Goal: Task Accomplishment & Management: Manage account settings

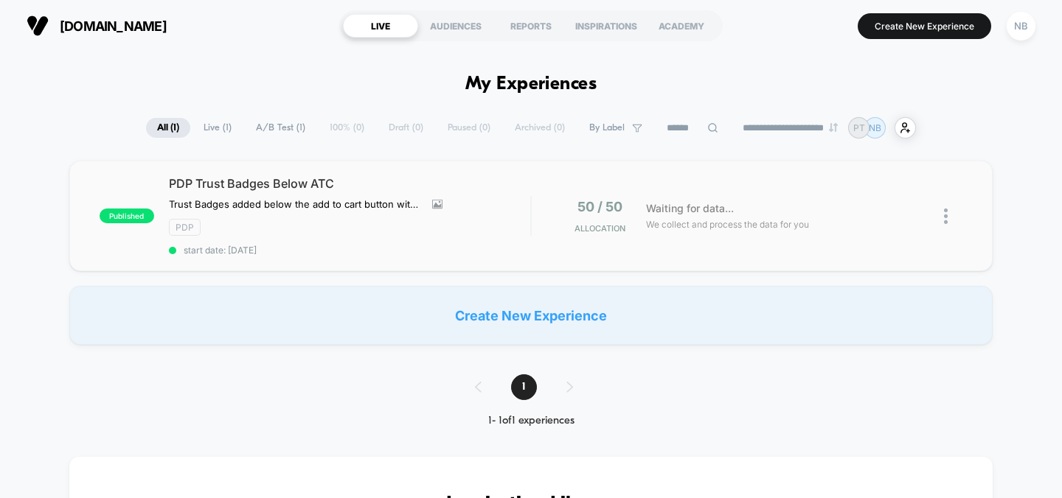
click at [532, 181] on div "published PDP Trust Badges Below ATC Trust Badges added below the add to cart b…" at bounding box center [531, 216] width 924 height 111
click at [785, 214] on div "Waiting for data... We collect and process the data for you" at bounding box center [777, 216] width 277 height 35
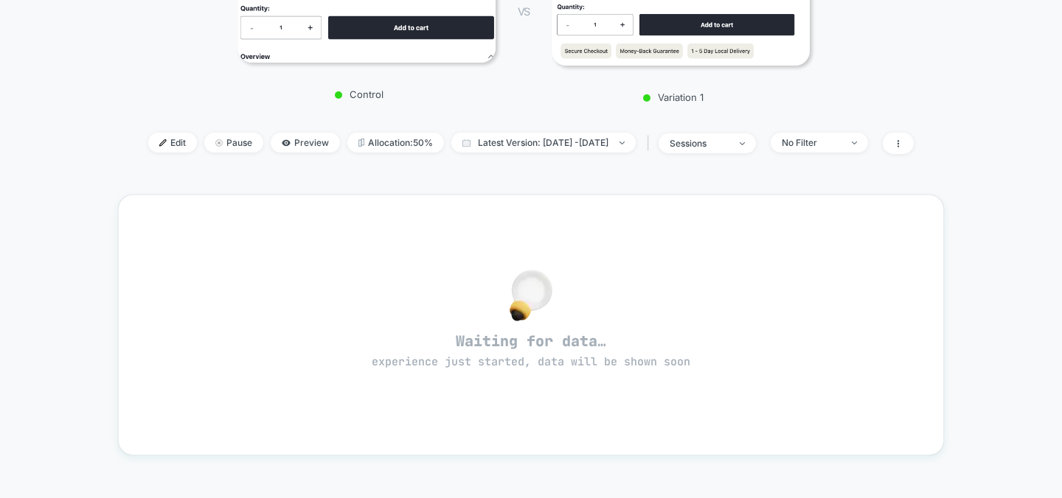
scroll to position [287, 0]
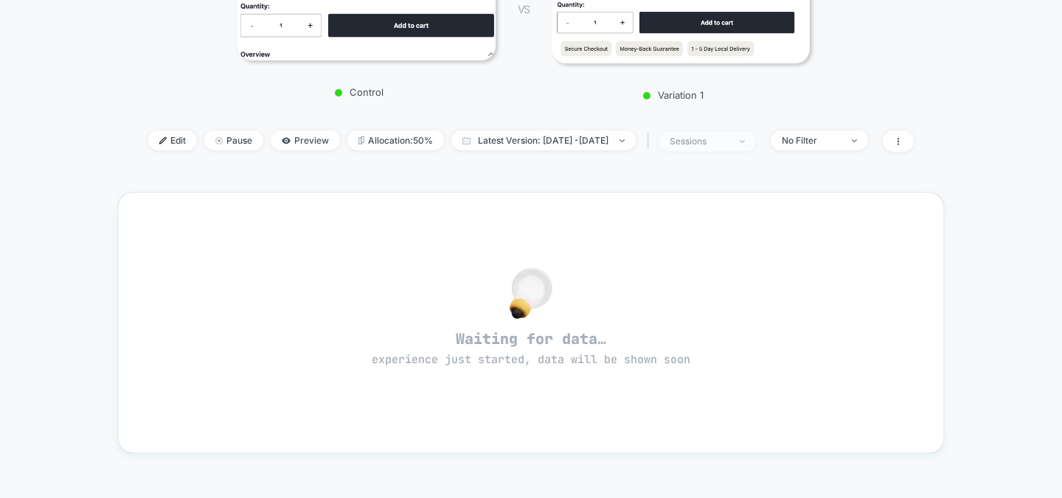
click at [728, 142] on div "sessions" at bounding box center [698, 141] width 59 height 11
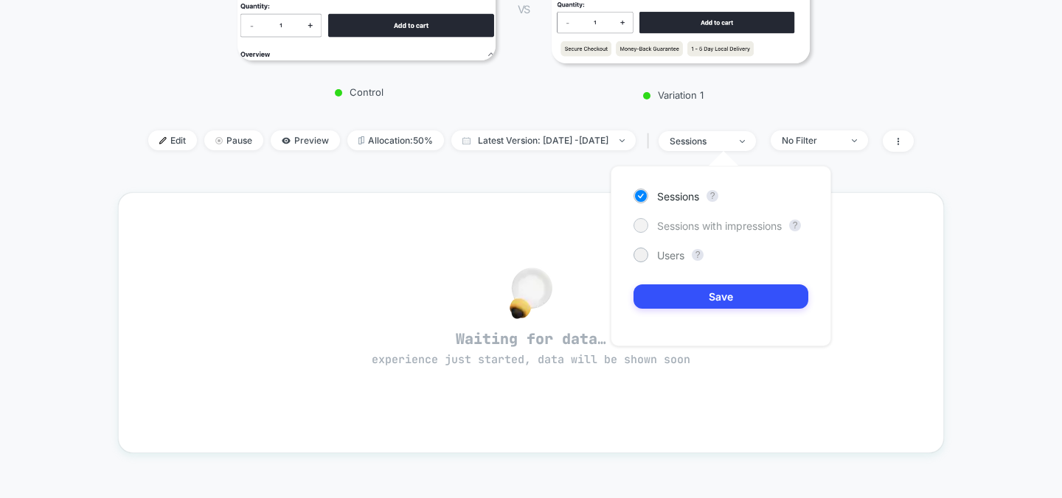
click at [703, 221] on span "Sessions with impressions" at bounding box center [719, 226] width 125 height 13
click at [681, 253] on span "Users" at bounding box center [670, 255] width 27 height 13
click at [689, 290] on button "Save" at bounding box center [720, 297] width 175 height 24
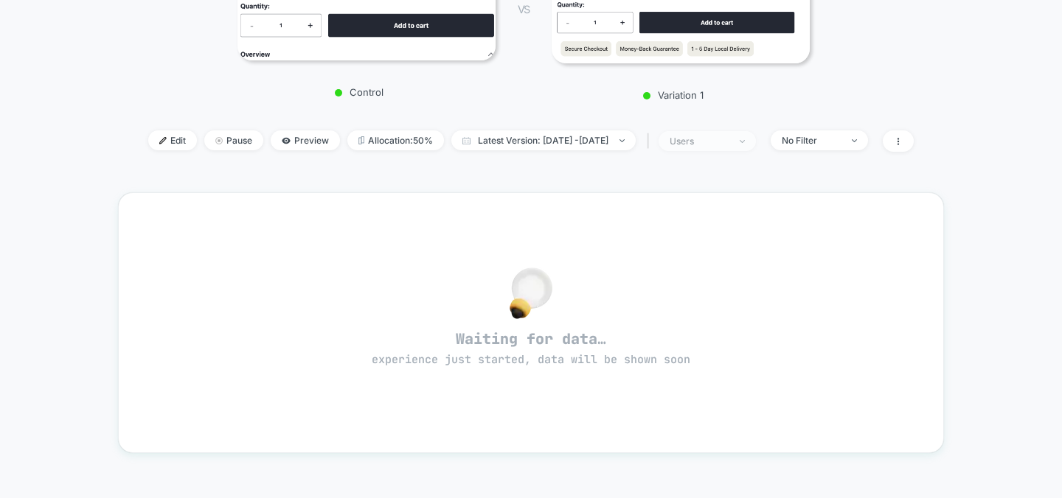
click at [724, 146] on span "users" at bounding box center [706, 141] width 97 height 20
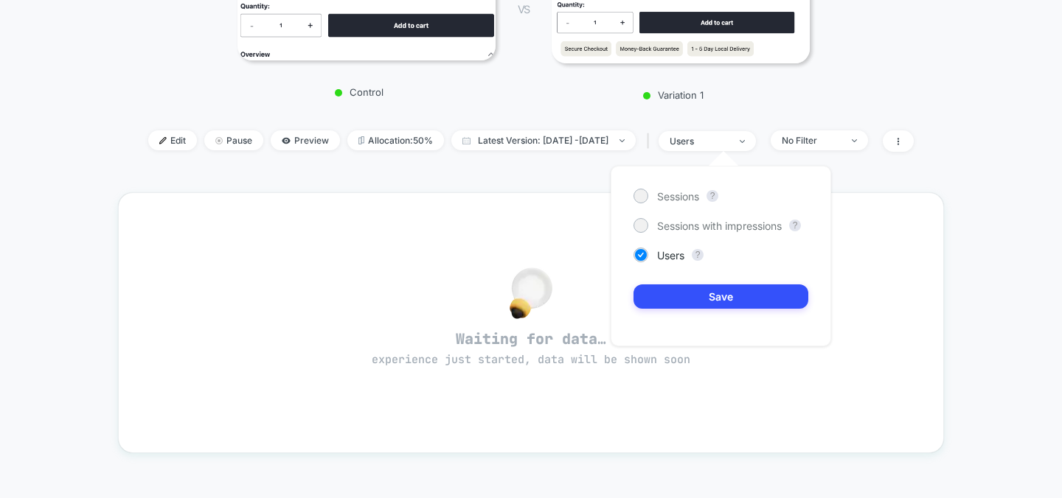
click at [715, 186] on div "Sessions ? Sessions with impressions ? Users ? Save" at bounding box center [720, 256] width 220 height 181
click at [711, 203] on div "Sessions ? Sessions with impressions ? Users ? Save" at bounding box center [720, 256] width 220 height 181
click at [677, 195] on span "Sessions" at bounding box center [678, 196] width 42 height 13
click at [693, 293] on button "Save" at bounding box center [720, 297] width 175 height 24
